Goal: Entertainment & Leisure: Consume media (video, audio)

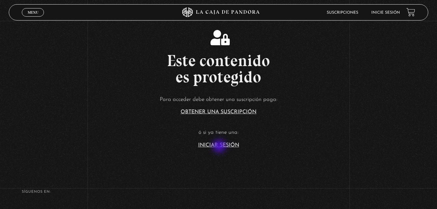
click at [220, 147] on link "Iniciar Sesión" at bounding box center [218, 145] width 41 height 5
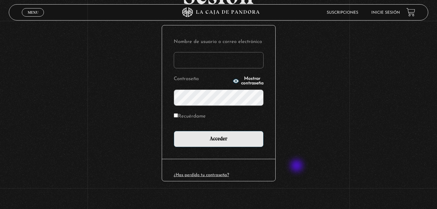
scroll to position [77, 0]
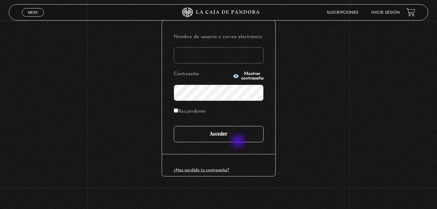
type input "[EMAIL_ADDRESS][DOMAIN_NAME]"
click at [235, 136] on input "Acceder" at bounding box center [219, 134] width 90 height 16
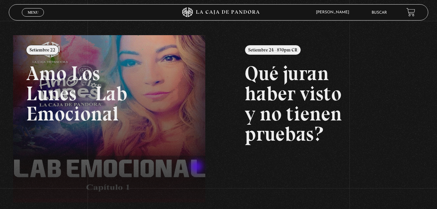
scroll to position [65, 0]
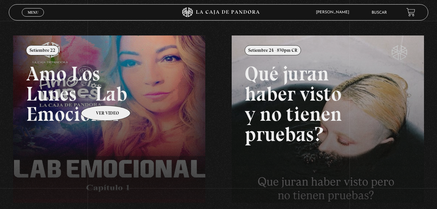
click at [97, 96] on link at bounding box center [231, 139] width 437 height 209
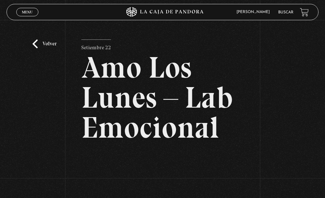
click at [321, 143] on div "Volver Setiembre 22 Amo Los [DATE] – Lab Emocional" at bounding box center [162, 138] width 325 height 237
click at [213, 147] on article "Setiembre 22 Amo Los [DATE] – Lab Emocional" at bounding box center [162, 141] width 162 height 204
